Goal: Contribute content: Add original content to the website for others to see

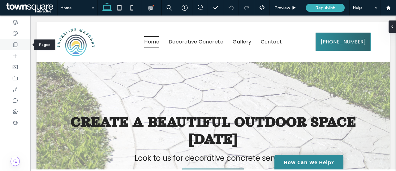
click at [18, 43] on div at bounding box center [15, 44] width 30 height 11
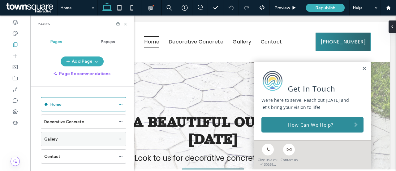
click at [59, 138] on div "Gallery" at bounding box center [79, 139] width 71 height 7
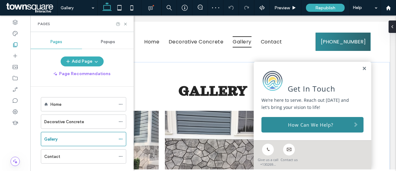
drag, startPoint x: 360, startPoint y: 67, endPoint x: 345, endPoint y: 67, distance: 14.6
click at [362, 68] on link at bounding box center [364, 68] width 5 height 5
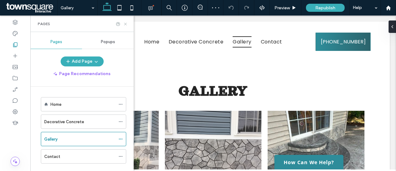
click at [126, 24] on icon at bounding box center [125, 24] width 5 height 5
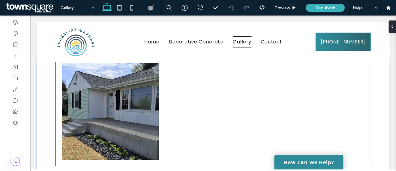
scroll to position [488, 0]
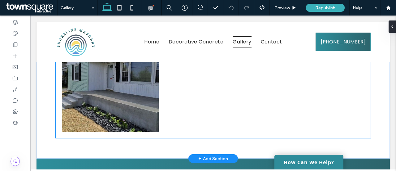
click at [202, 97] on div at bounding box center [213, 83] width 103 height 103
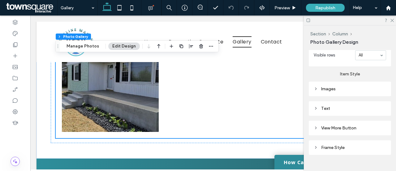
scroll to position [310, 0]
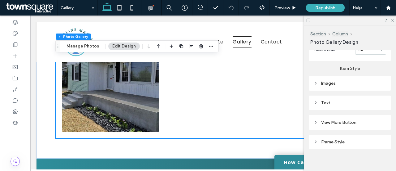
click at [334, 84] on div "Images" at bounding box center [350, 83] width 82 height 15
click at [332, 81] on div "Images" at bounding box center [350, 83] width 72 height 5
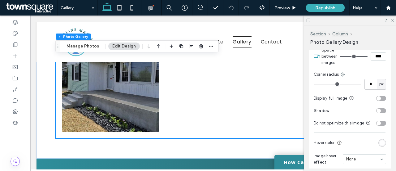
scroll to position [403, 0]
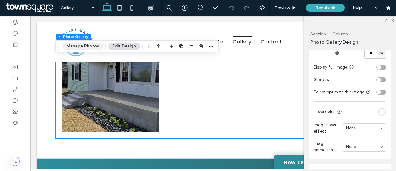
click at [81, 46] on button "Manage Photos" at bounding box center [83, 45] width 41 height 7
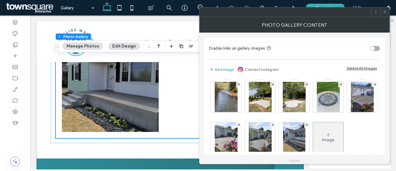
scroll to position [92, 0]
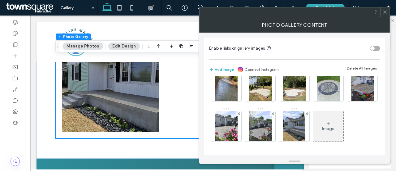
click at [322, 130] on div "Image" at bounding box center [328, 128] width 12 height 5
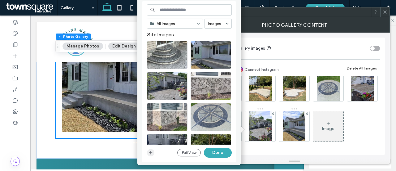
click at [150, 152] on icon "button" at bounding box center [150, 152] width 5 height 5
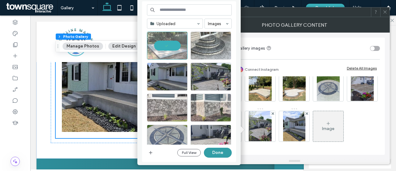
click at [217, 151] on button "Done" at bounding box center [218, 152] width 28 height 10
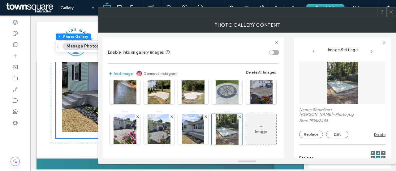
click at [391, 13] on icon at bounding box center [391, 12] width 5 height 5
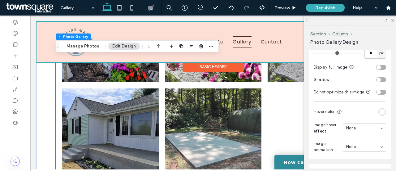
scroll to position [426, 0]
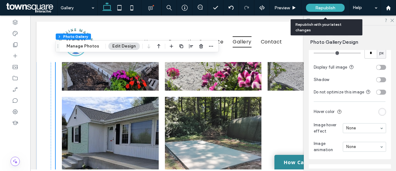
click at [323, 8] on span "Republish" at bounding box center [326, 7] width 20 height 5
